Goal: Task Accomplishment & Management: Use online tool/utility

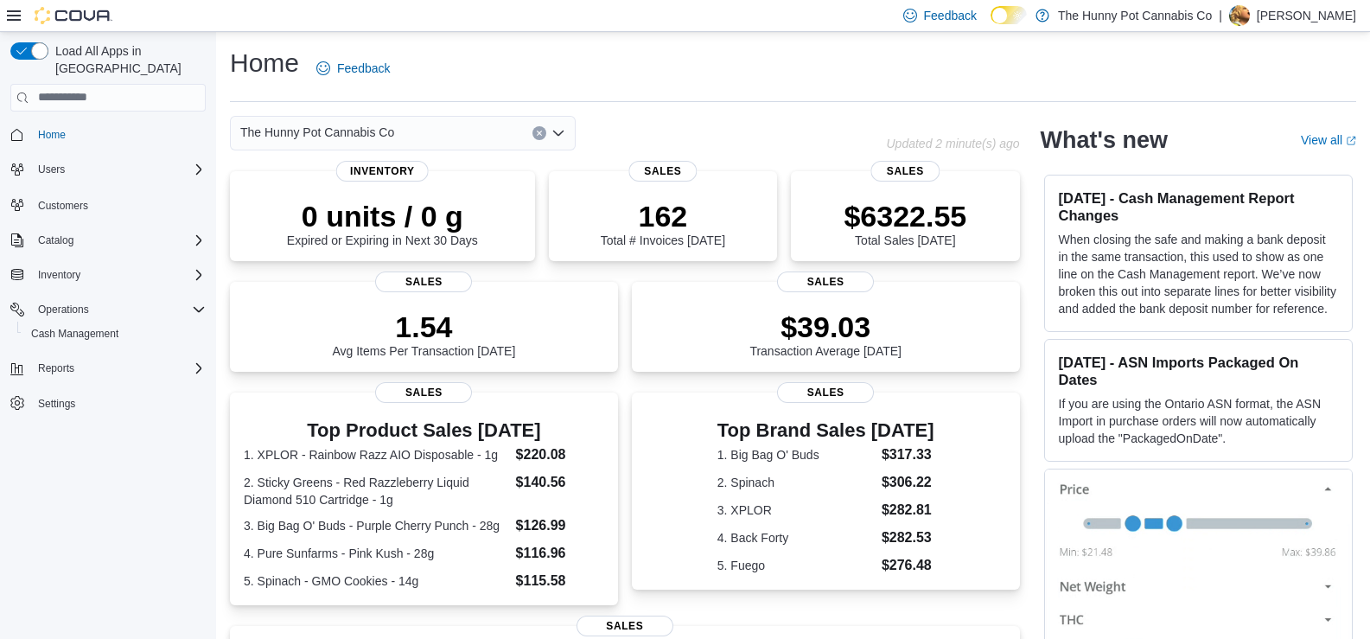
click at [9, 397] on div "Load All Apps in [GEOGRAPHIC_DATA] Home Users Customers Catalog Inventory Opera…" at bounding box center [107, 251] width 209 height 432
click at [97, 323] on span "Cash Management" at bounding box center [74, 333] width 87 height 21
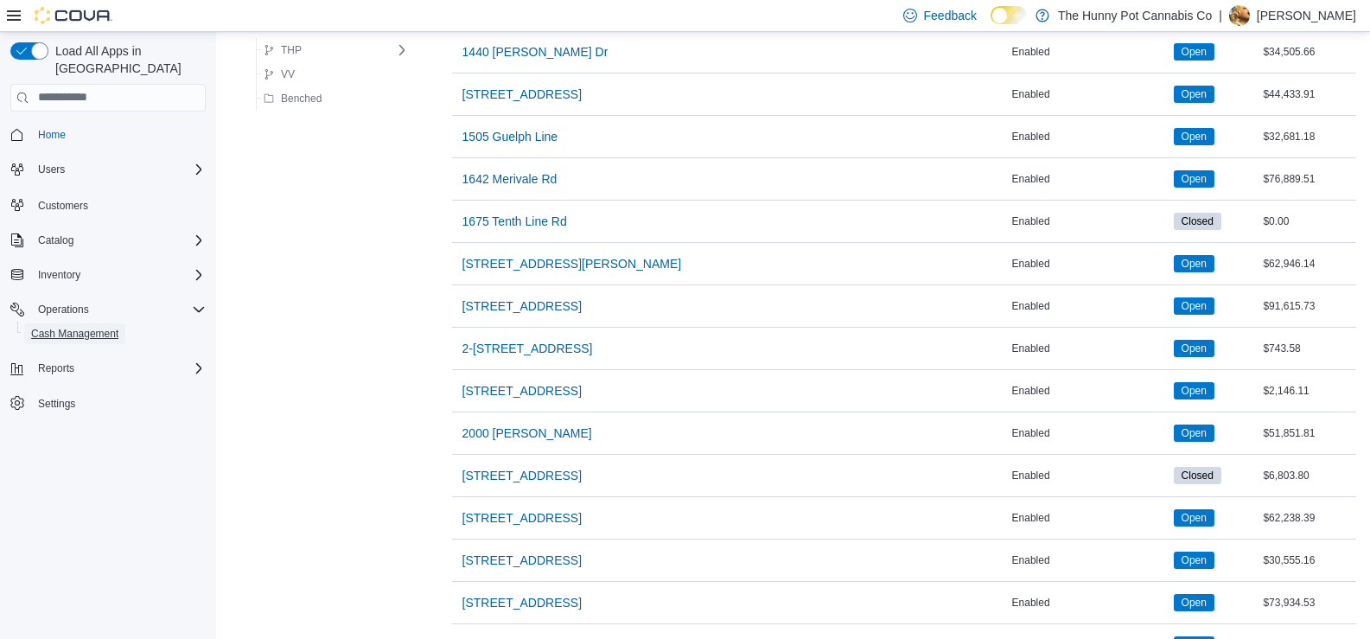
scroll to position [536, 0]
click at [497, 505] on span "[STREET_ADDRESS]" at bounding box center [522, 517] width 119 height 35
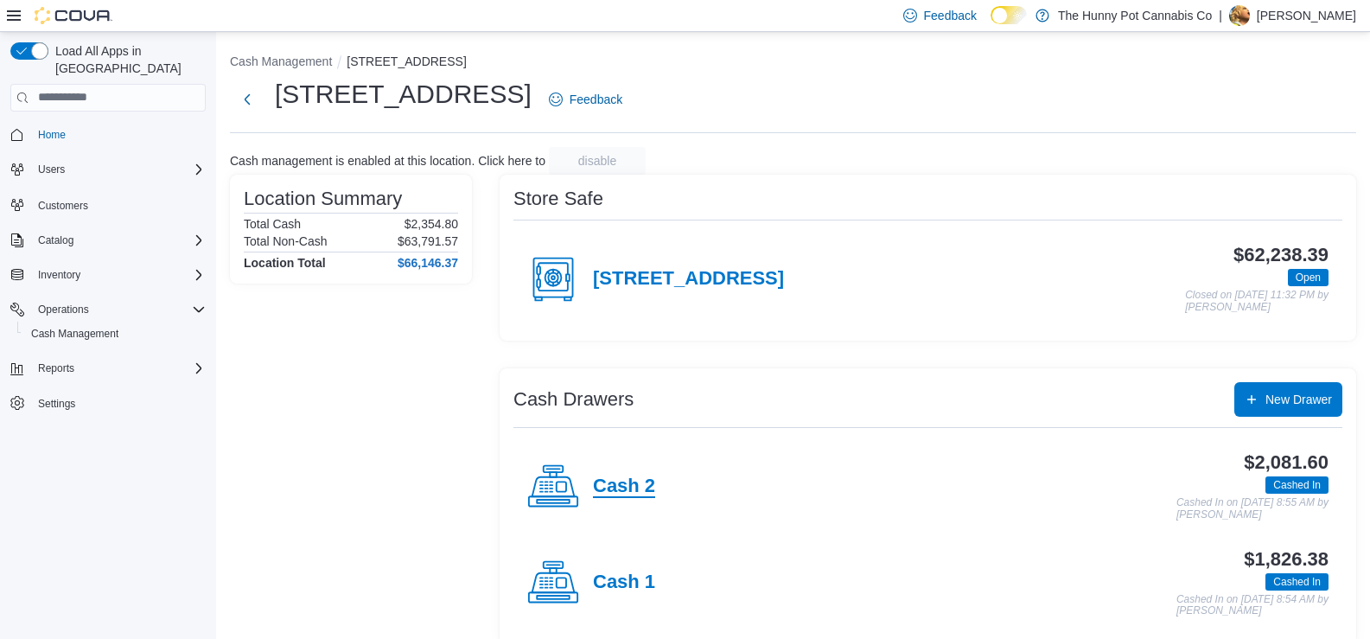
click at [647, 483] on h4 "Cash 2" at bounding box center [624, 486] width 62 height 22
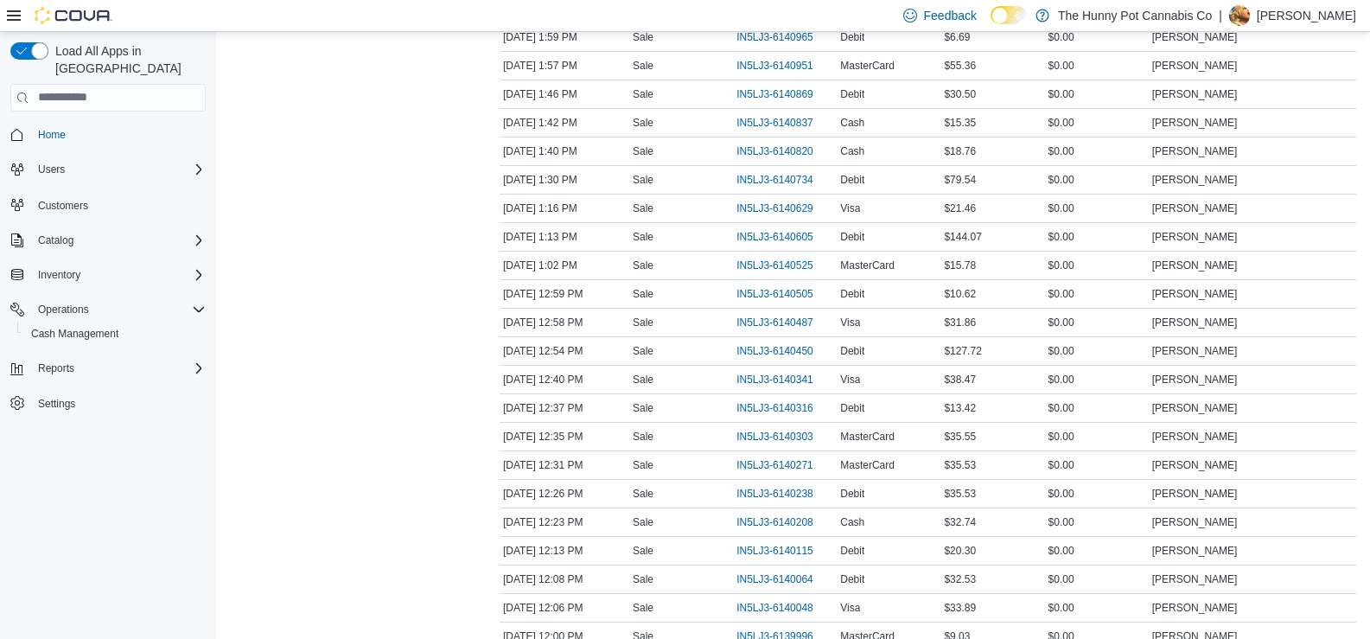
scroll to position [438, 0]
click at [782, 409] on span "IN5LJ3-6140316" at bounding box center [775, 407] width 77 height 14
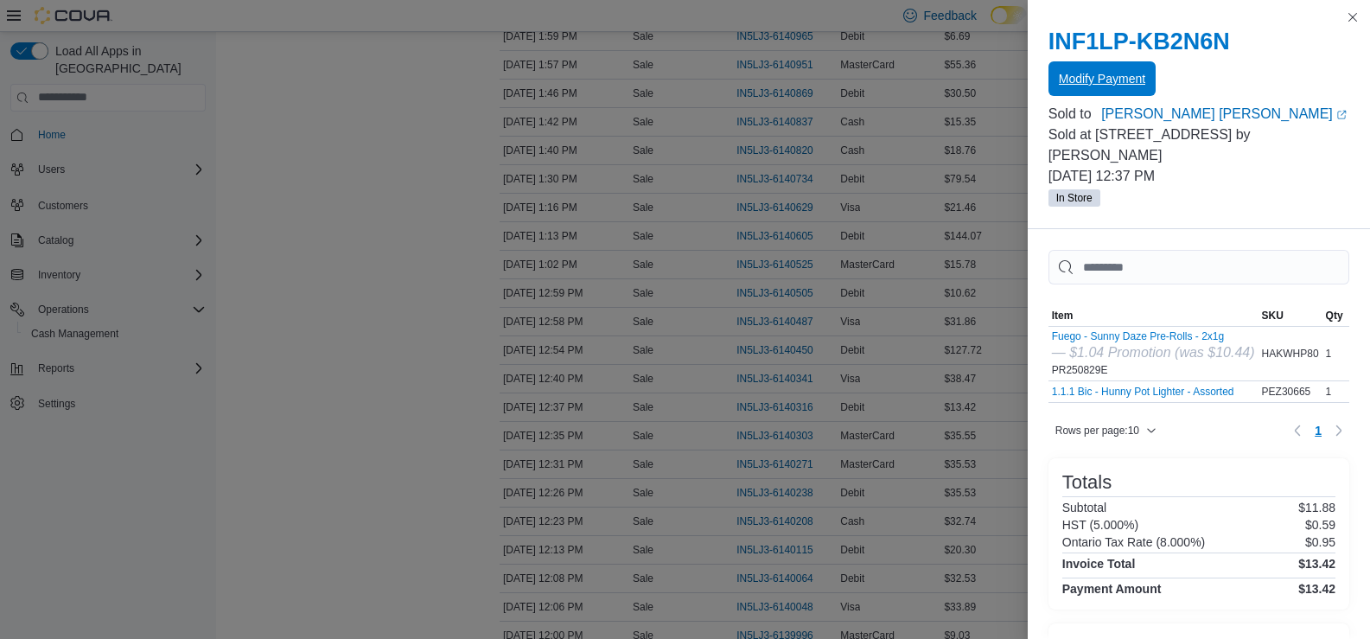
click at [1090, 77] on span "Modify Payment" at bounding box center [1102, 78] width 86 height 17
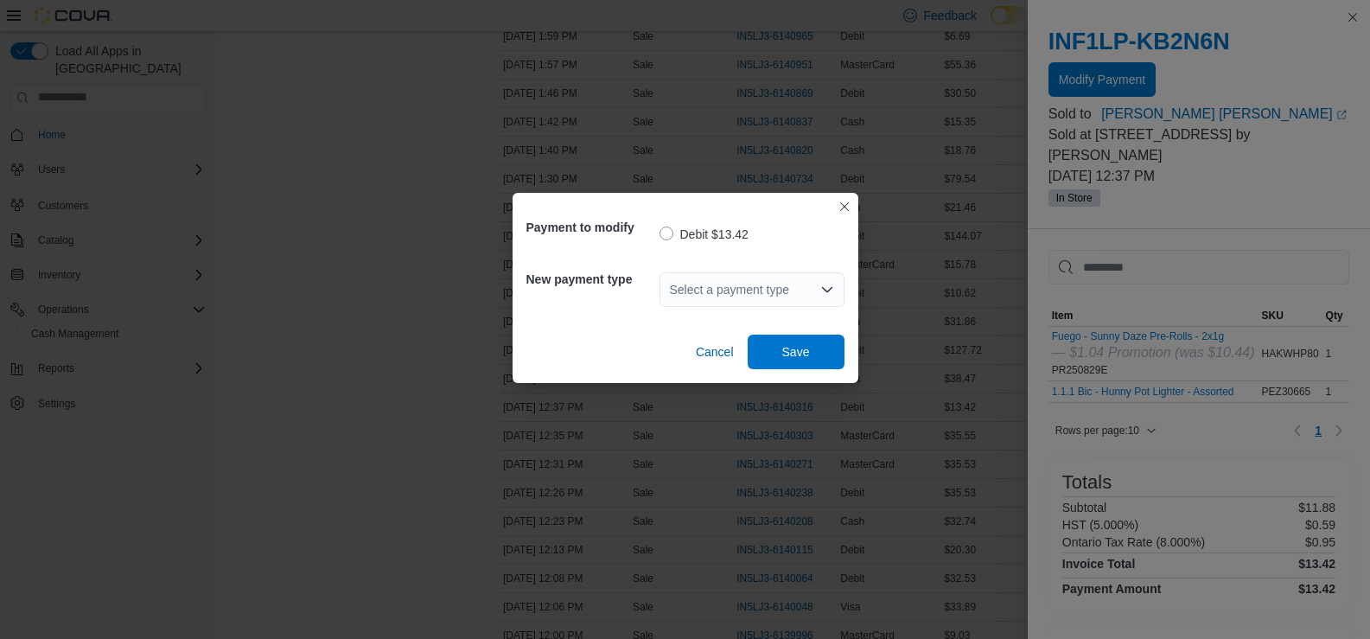
click at [773, 275] on div "Select a payment type" at bounding box center [752, 289] width 185 height 35
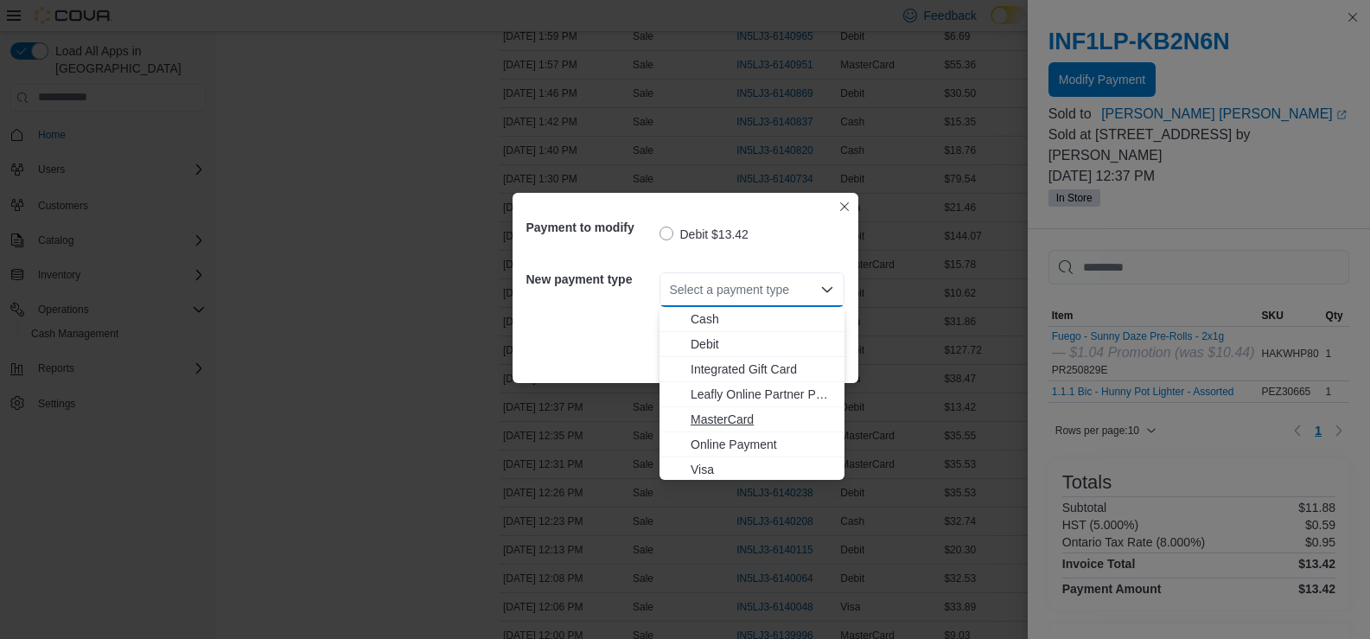
click at [767, 410] on button "MasterCard" at bounding box center [752, 419] width 185 height 25
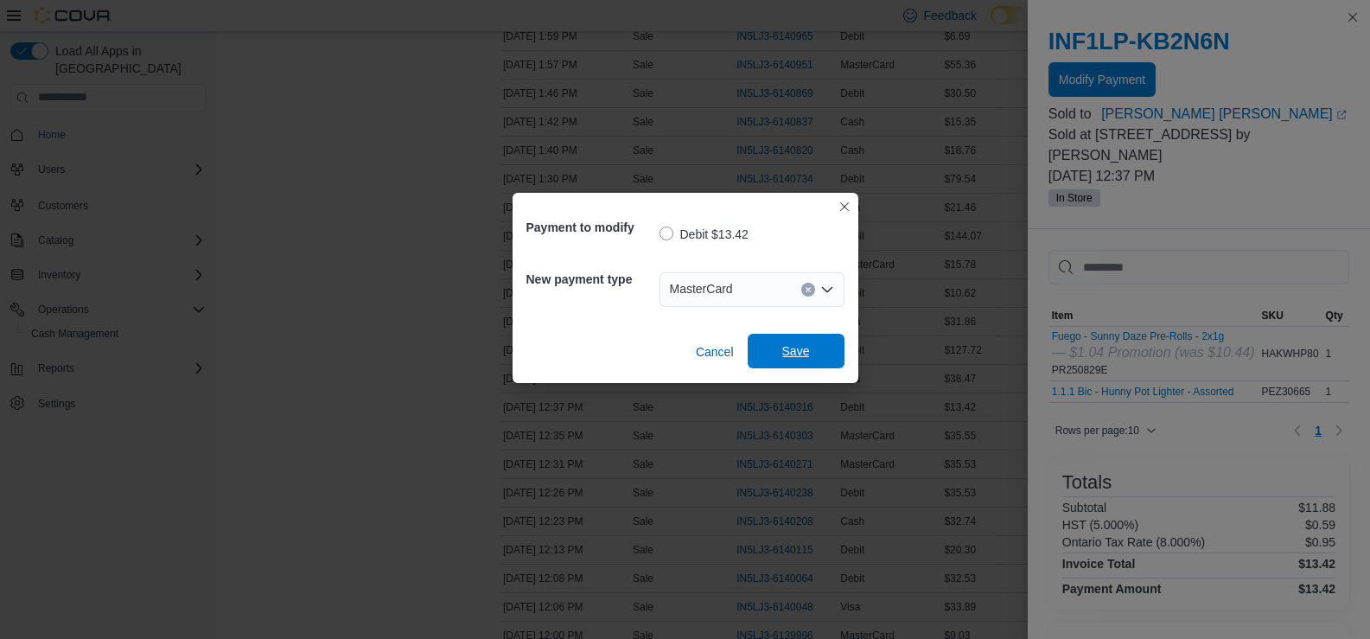
click at [787, 356] on span "Save" at bounding box center [796, 350] width 28 height 17
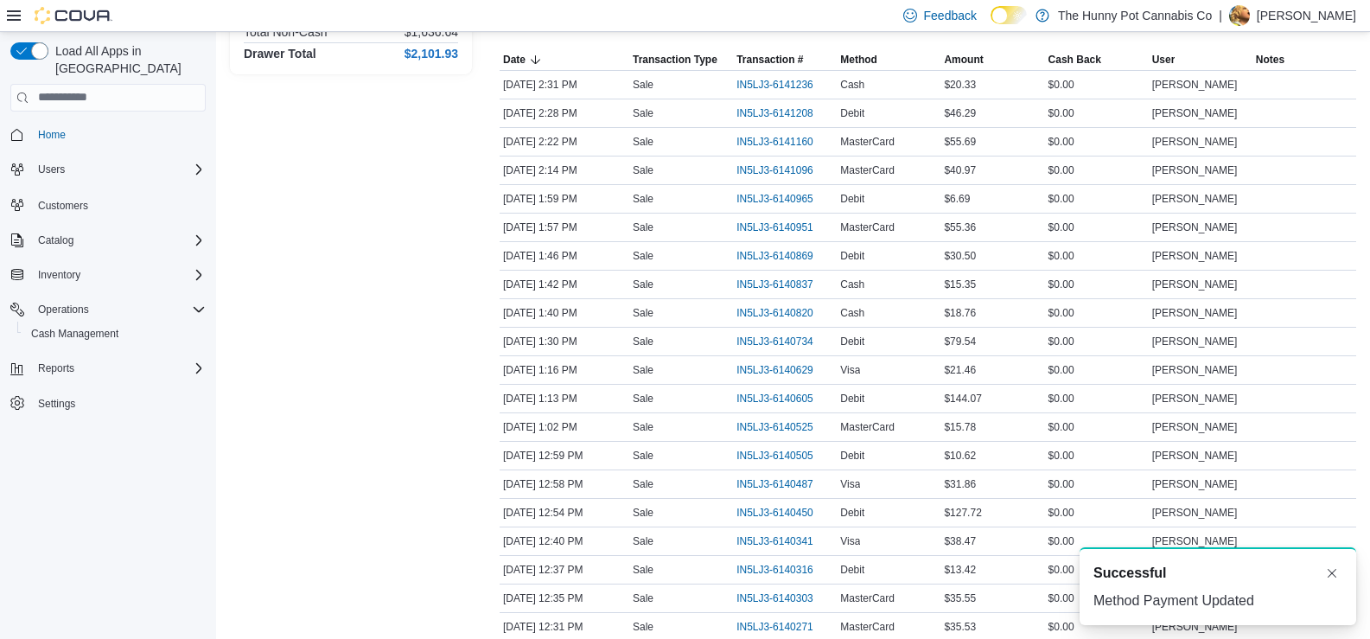
scroll to position [300, 0]
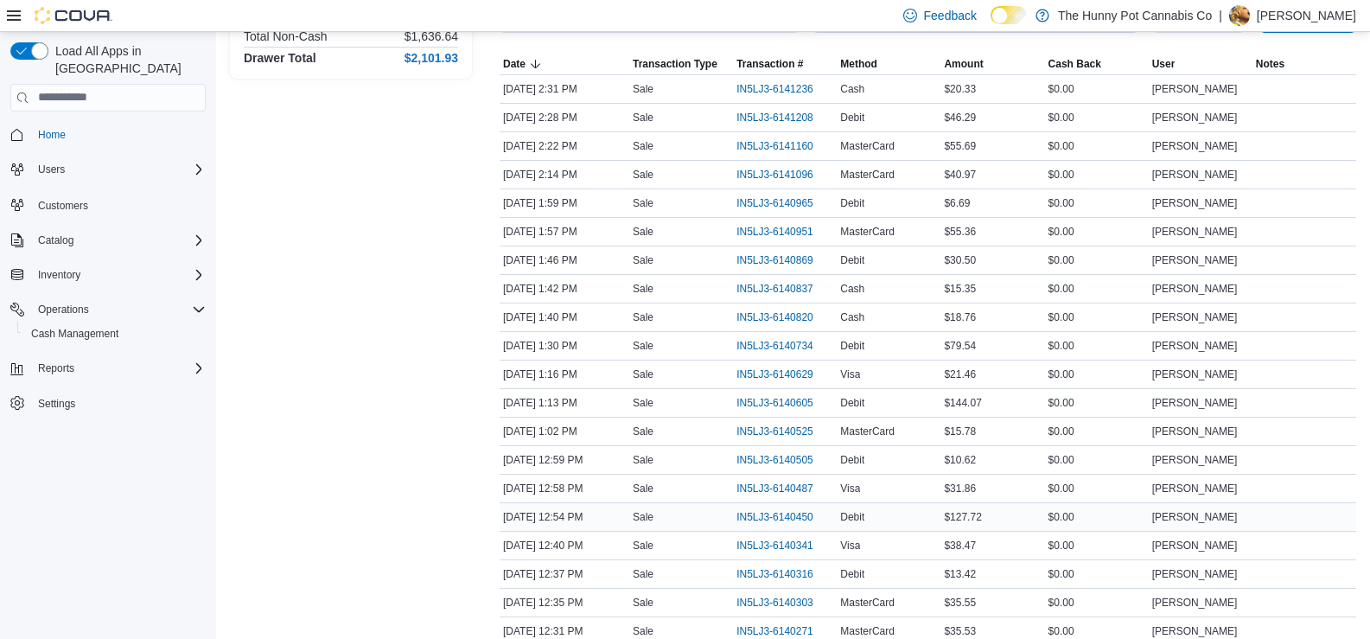
click at [776, 528] on div "IN5LJ3-6140450" at bounding box center [785, 517] width 104 height 28
click at [776, 519] on span "IN5LJ3-6140450" at bounding box center [775, 517] width 77 height 14
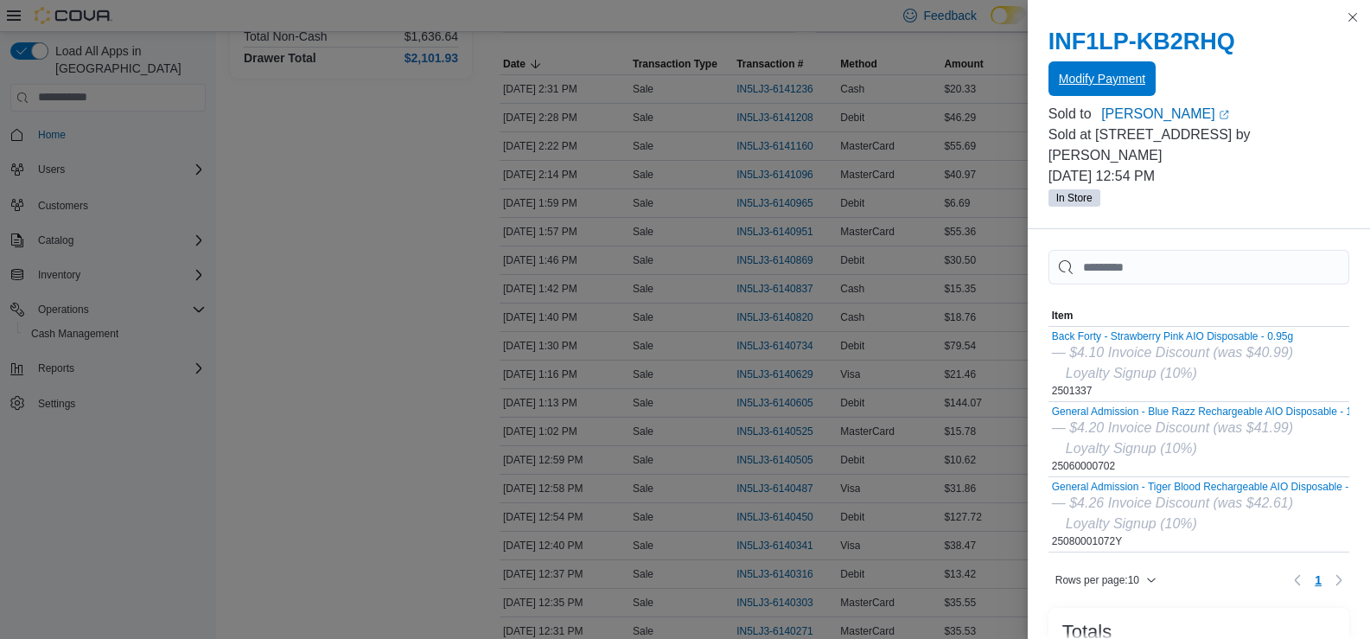
click at [1087, 93] on span "Modify Payment" at bounding box center [1102, 78] width 86 height 35
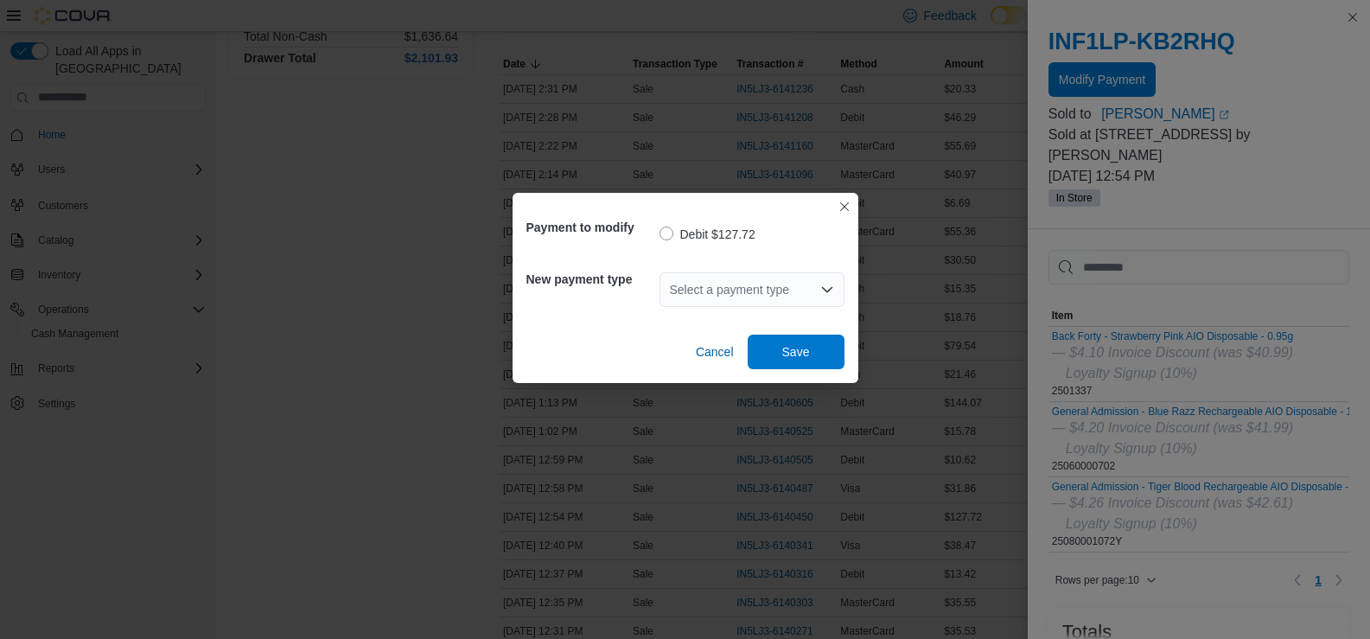
click at [792, 289] on div "Select a payment type" at bounding box center [752, 289] width 185 height 35
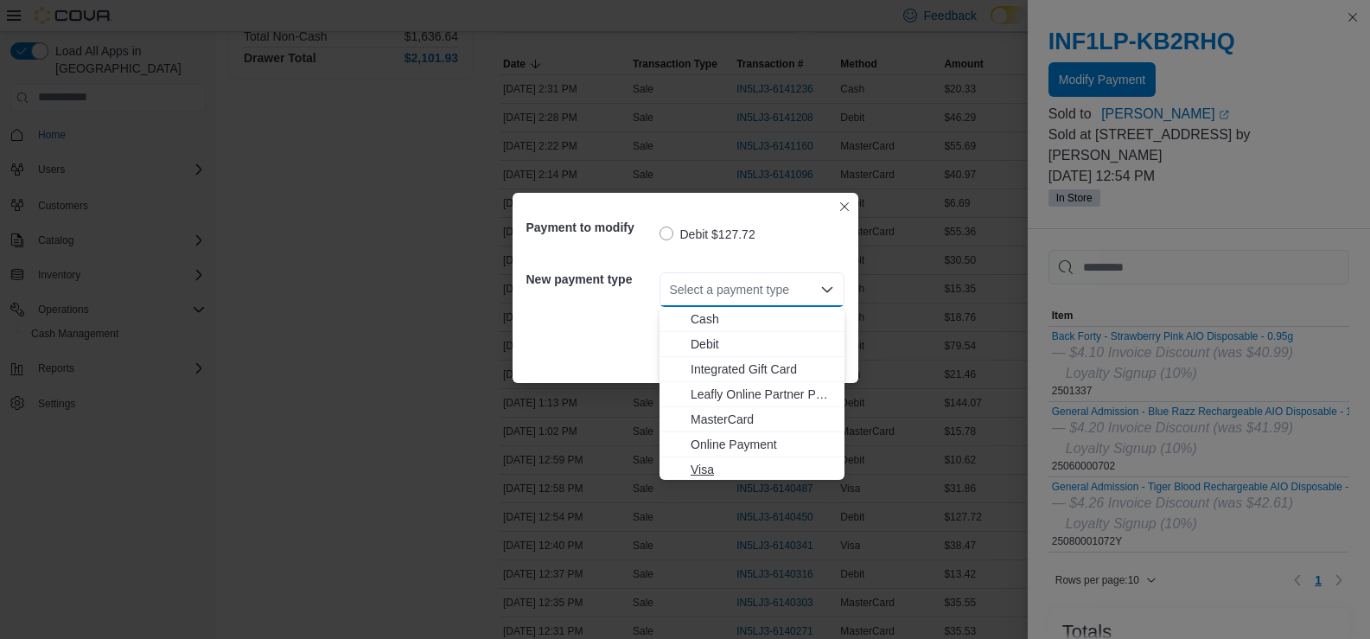
click at [738, 460] on button "Visa" at bounding box center [752, 469] width 185 height 25
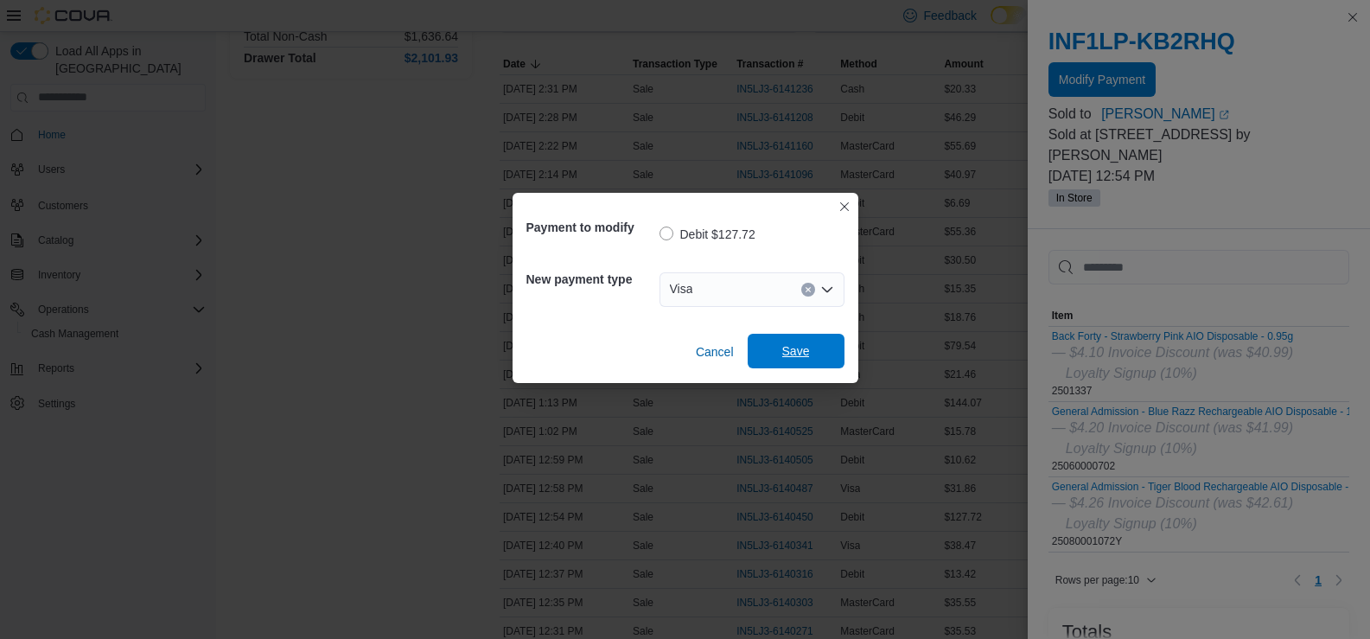
click at [782, 357] on span "Save" at bounding box center [796, 350] width 28 height 17
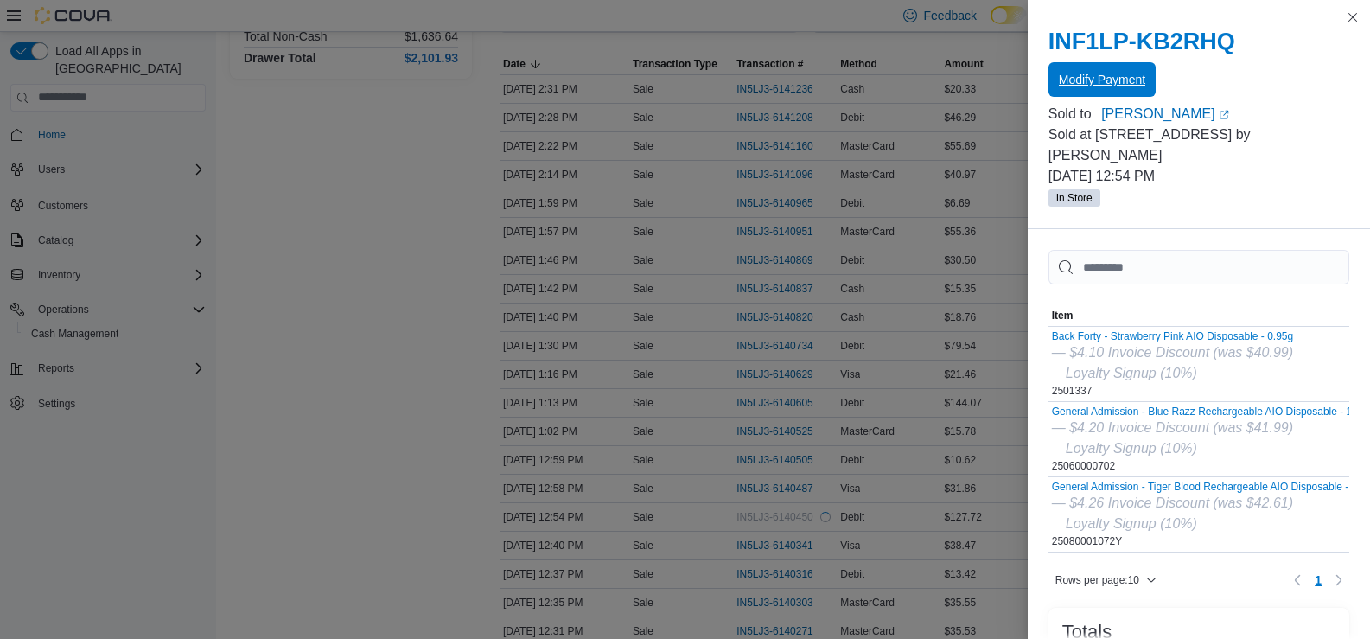
scroll to position [0, 0]
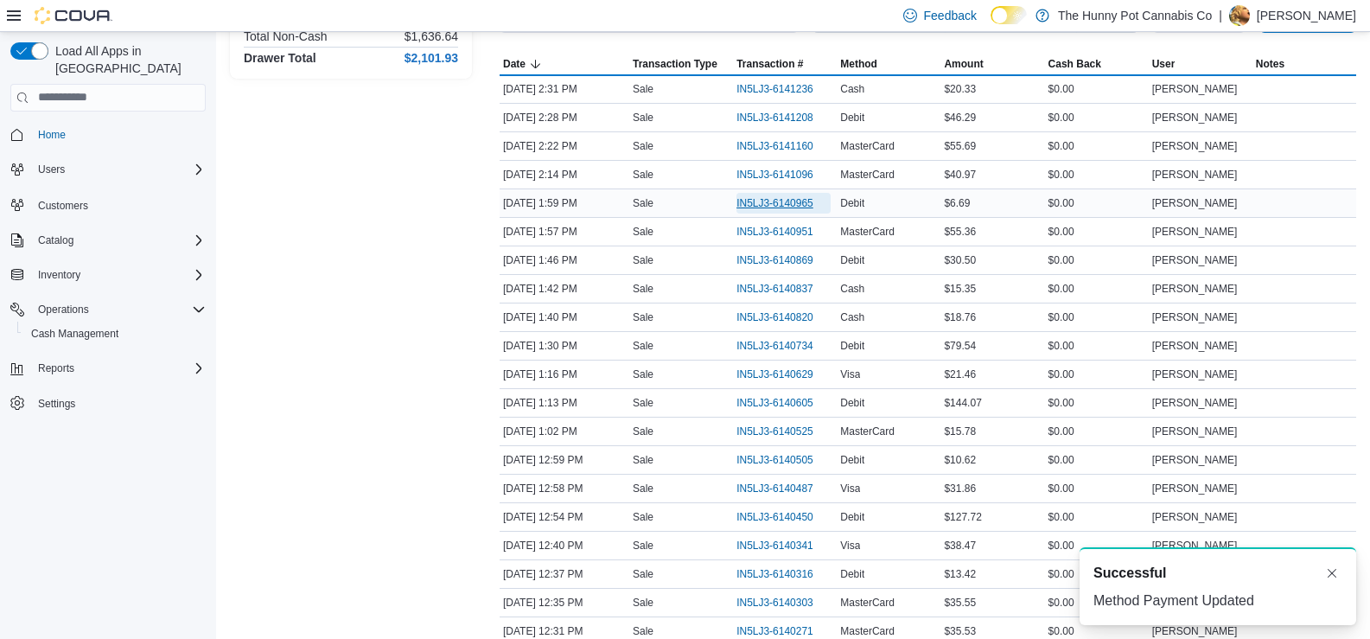
click at [752, 193] on span "IN5LJ3-6140965" at bounding box center [784, 203] width 94 height 21
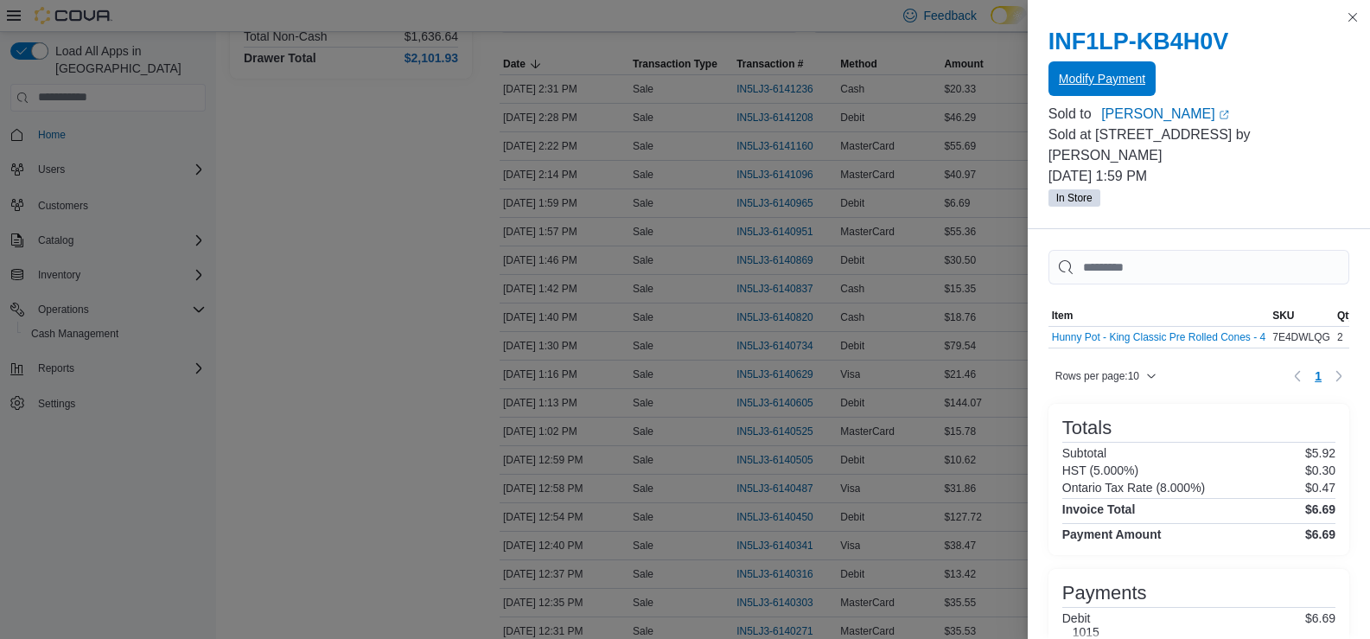
click at [1049, 87] on button "Modify Payment" at bounding box center [1102, 78] width 107 height 35
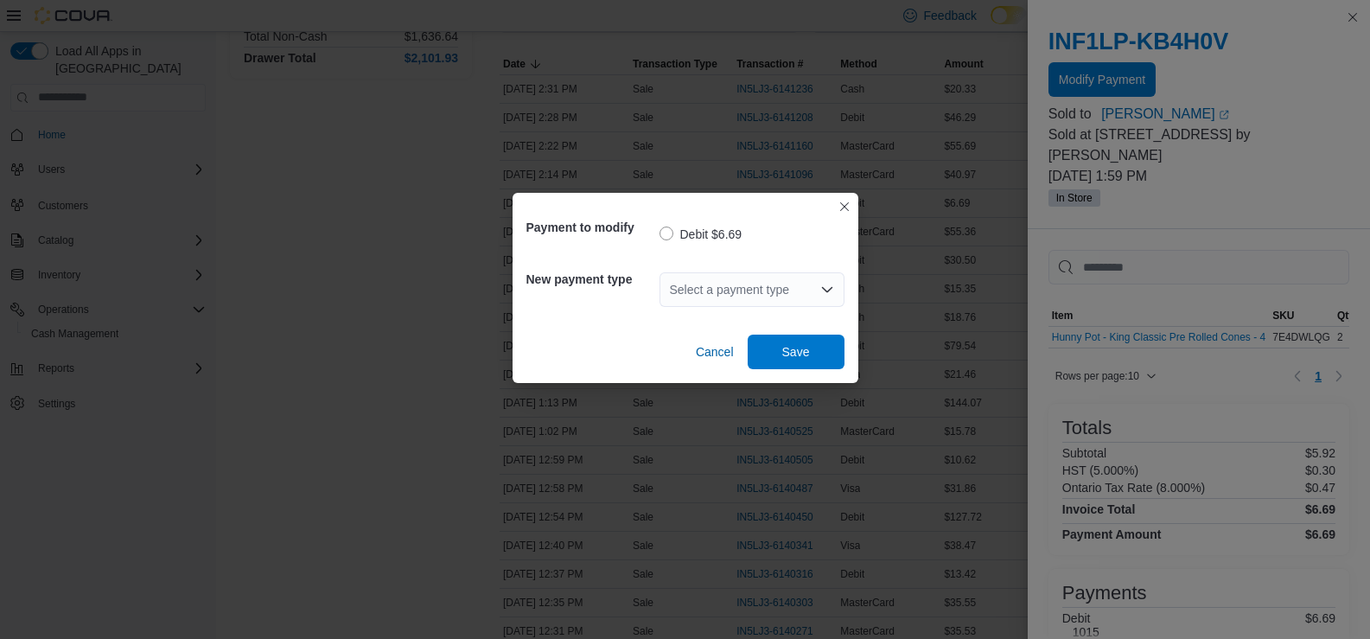
click at [750, 297] on div "Select a payment type" at bounding box center [752, 289] width 185 height 35
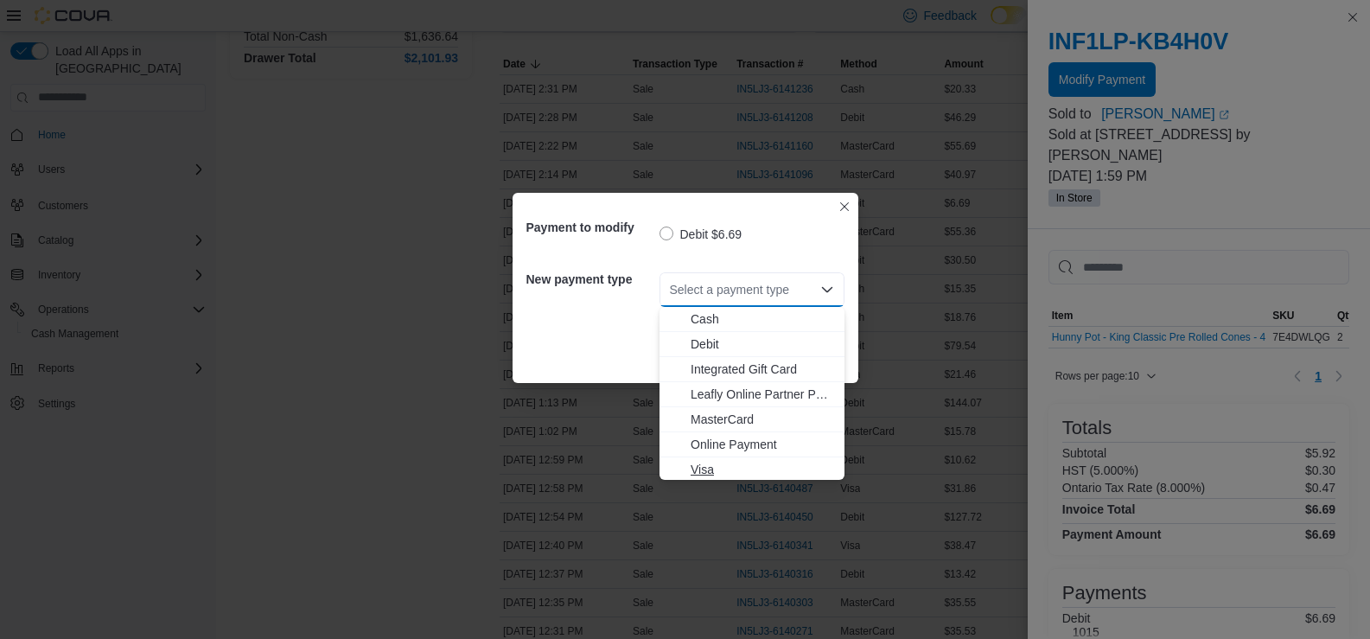
click at [716, 459] on button "Visa" at bounding box center [752, 469] width 185 height 25
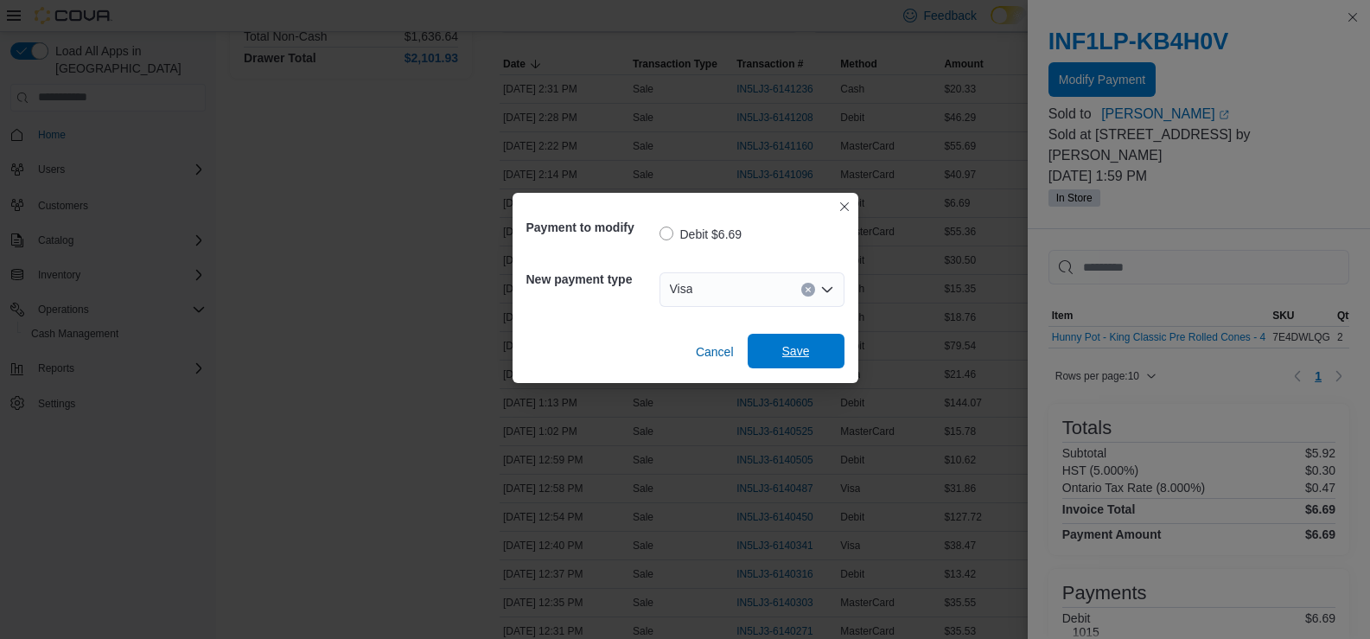
click at [781, 359] on span "Save" at bounding box center [796, 351] width 76 height 35
